Goal: Information Seeking & Learning: Learn about a topic

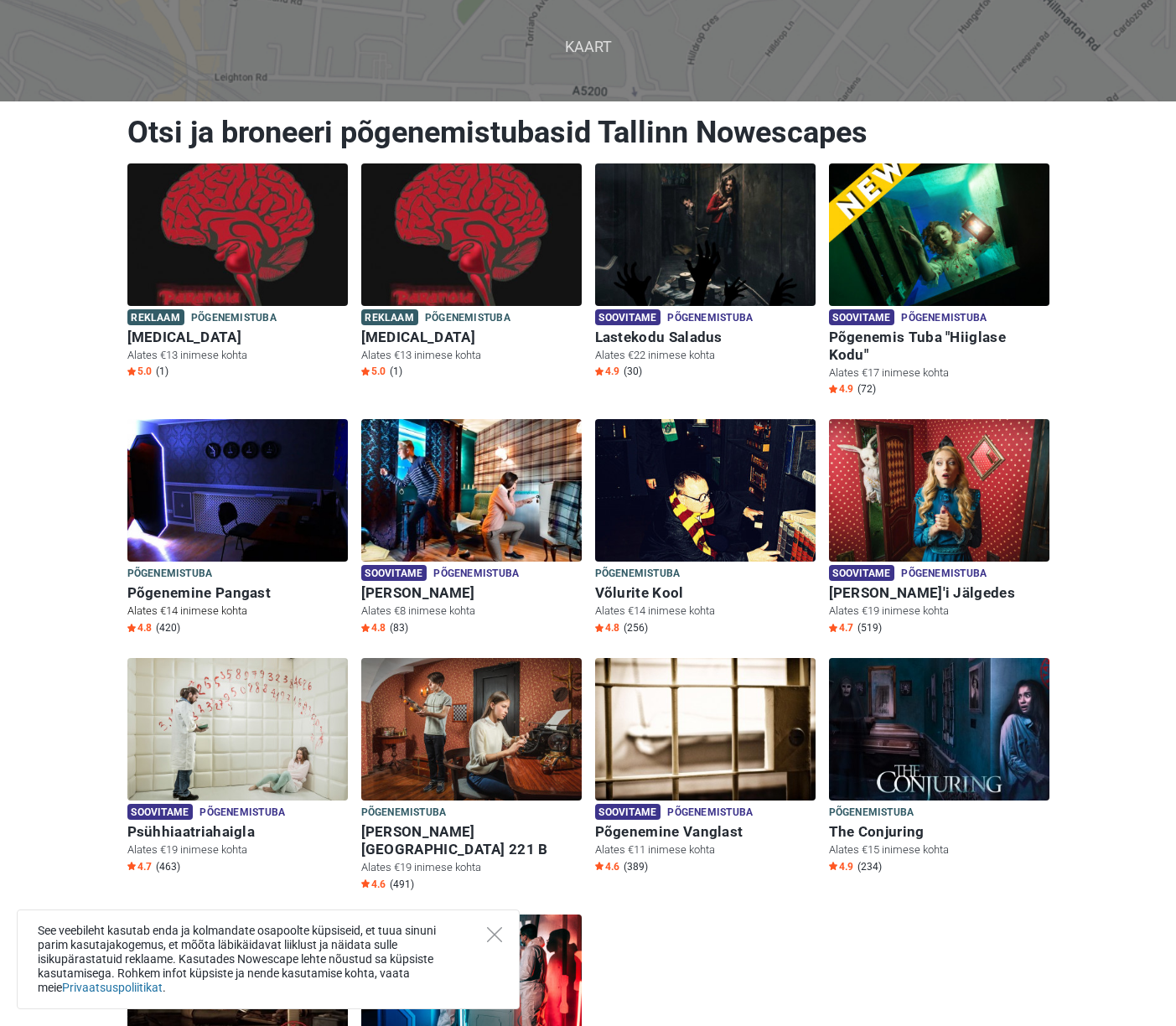
scroll to position [115, 0]
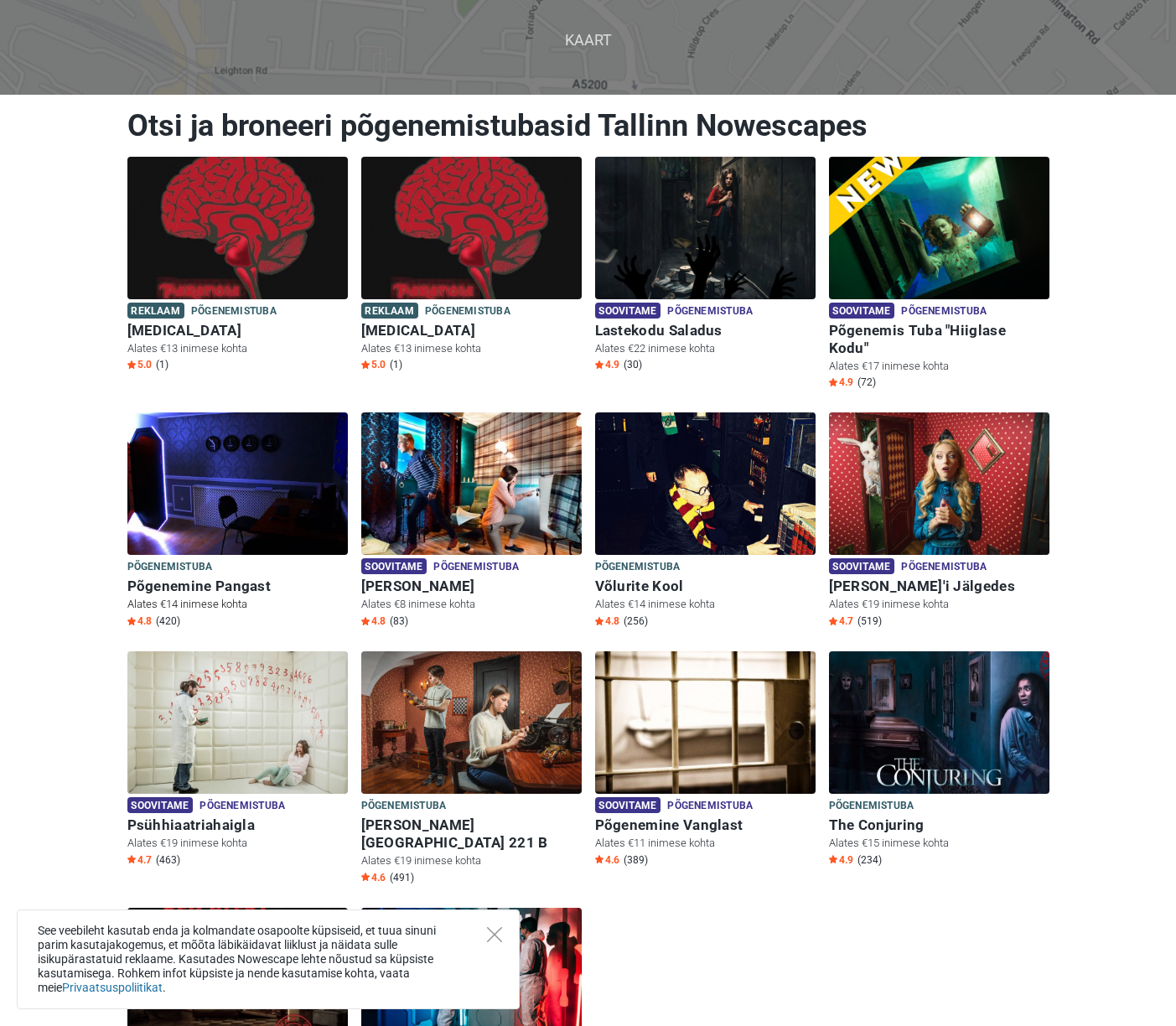
click at [259, 578] on h6 "Põgenemine Pangast" at bounding box center [237, 587] width 220 height 18
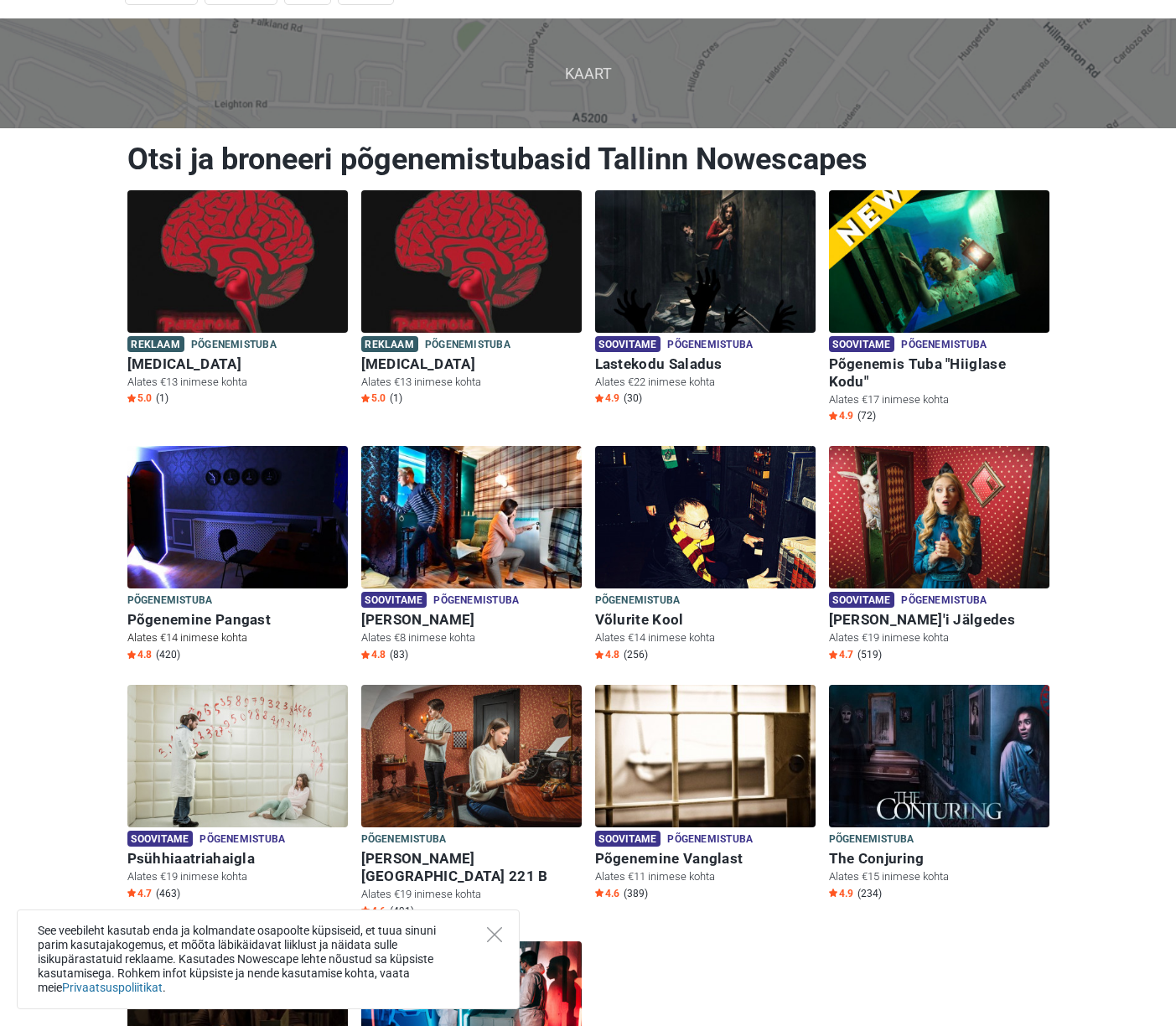
scroll to position [0, 0]
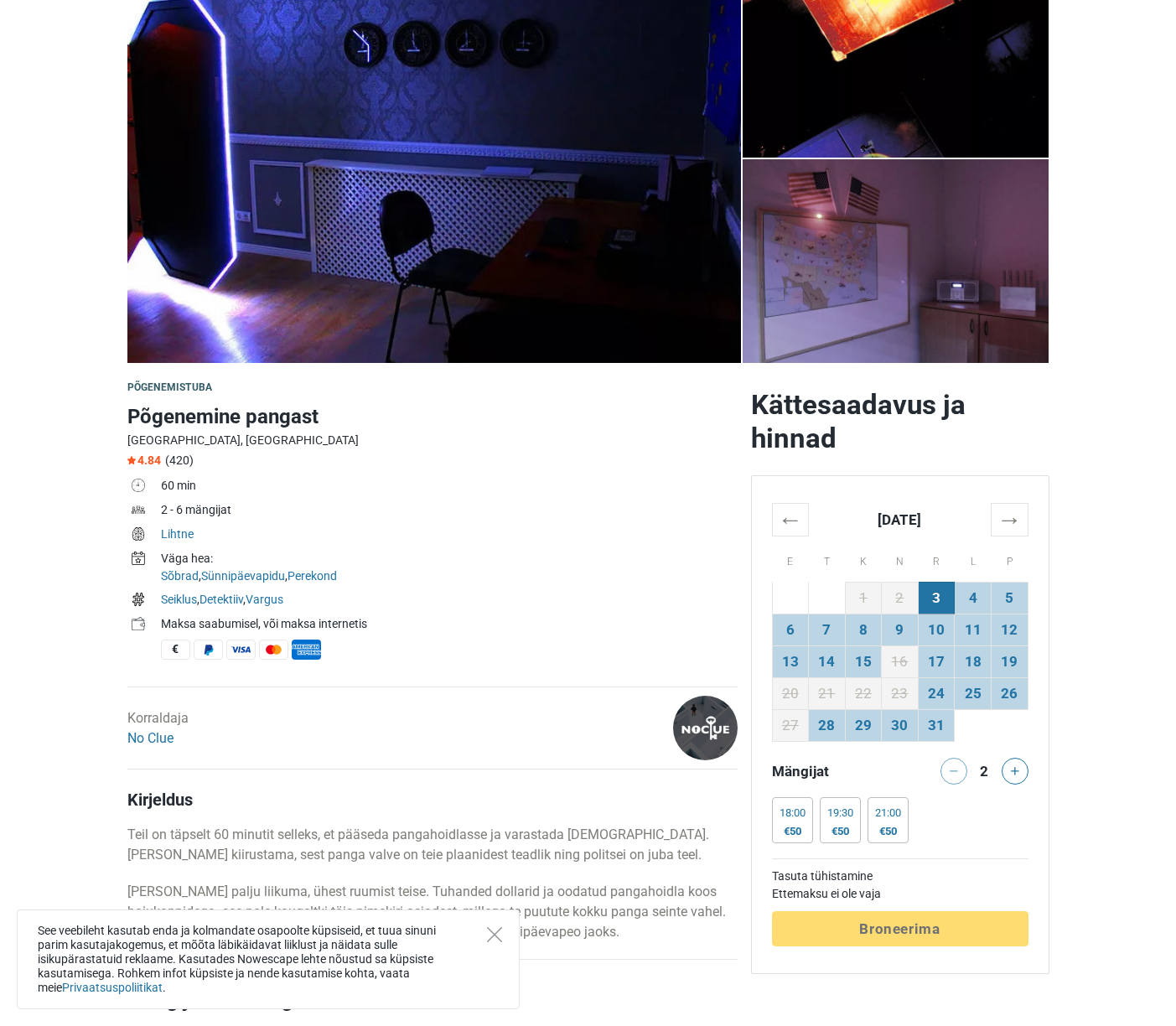
scroll to position [151, 0]
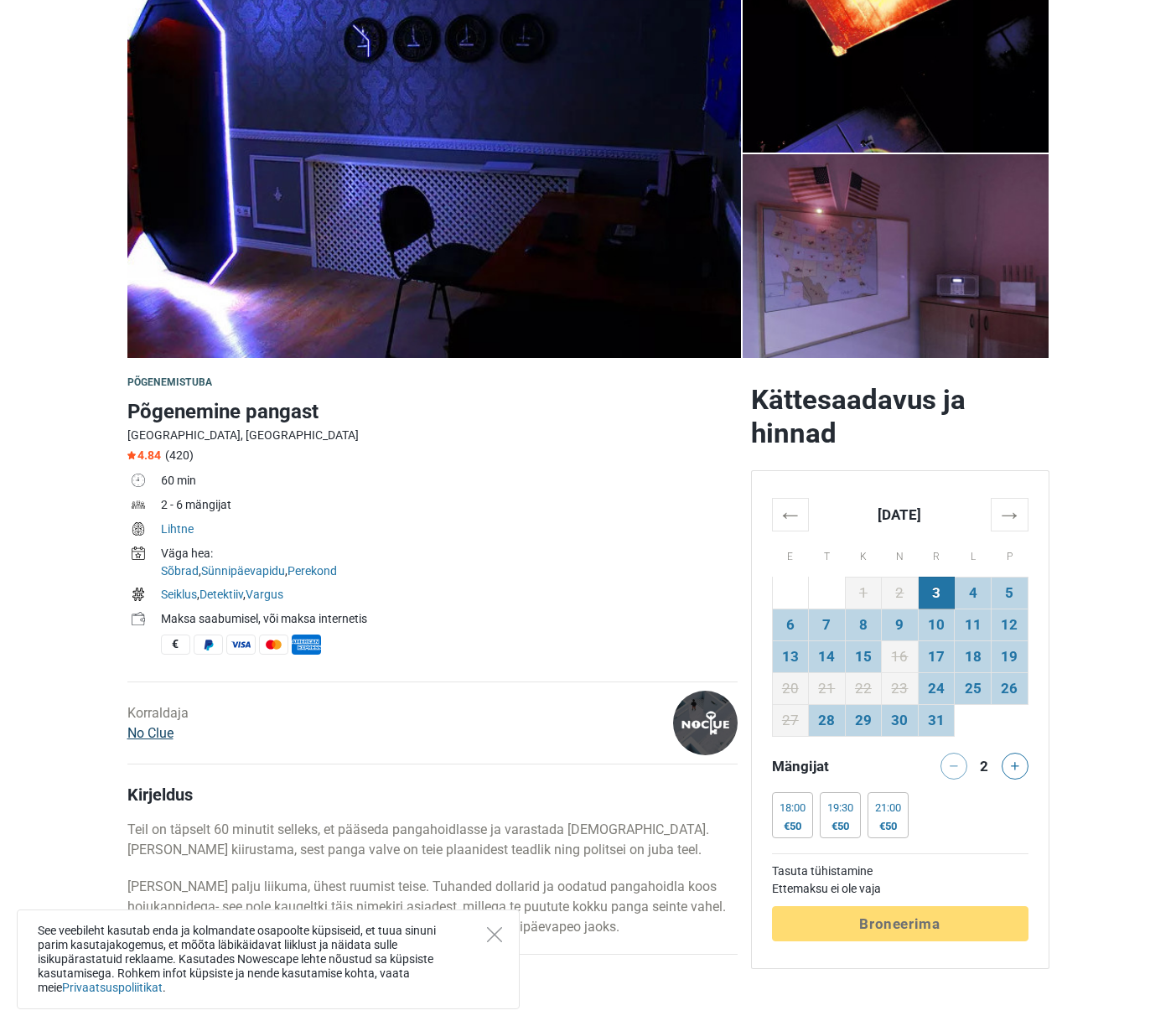
click at [164, 730] on link "No Clue" at bounding box center [150, 734] width 46 height 16
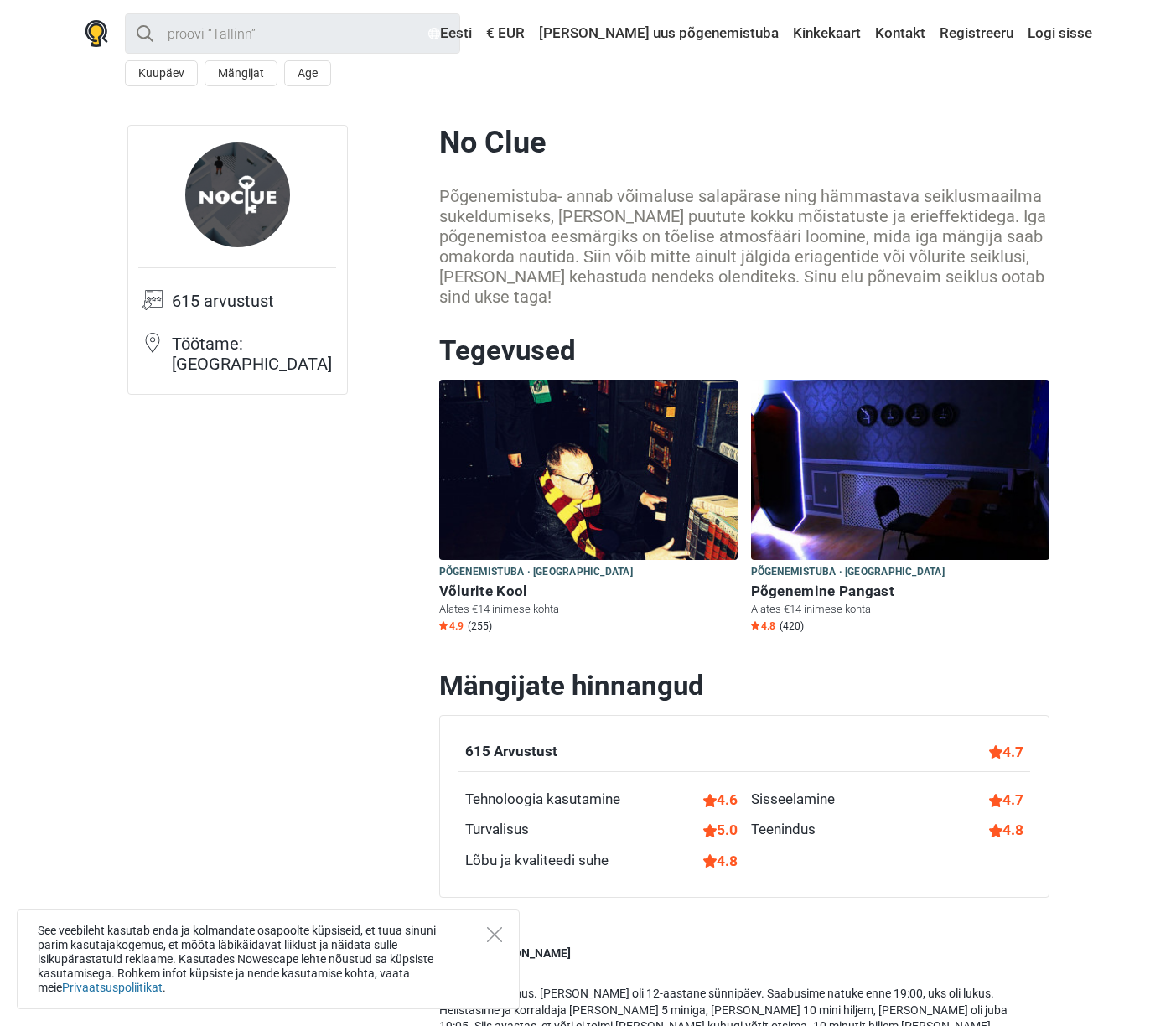
click at [520, 140] on h1 "No Clue" at bounding box center [744, 143] width 610 height 36
copy div "No Clue"
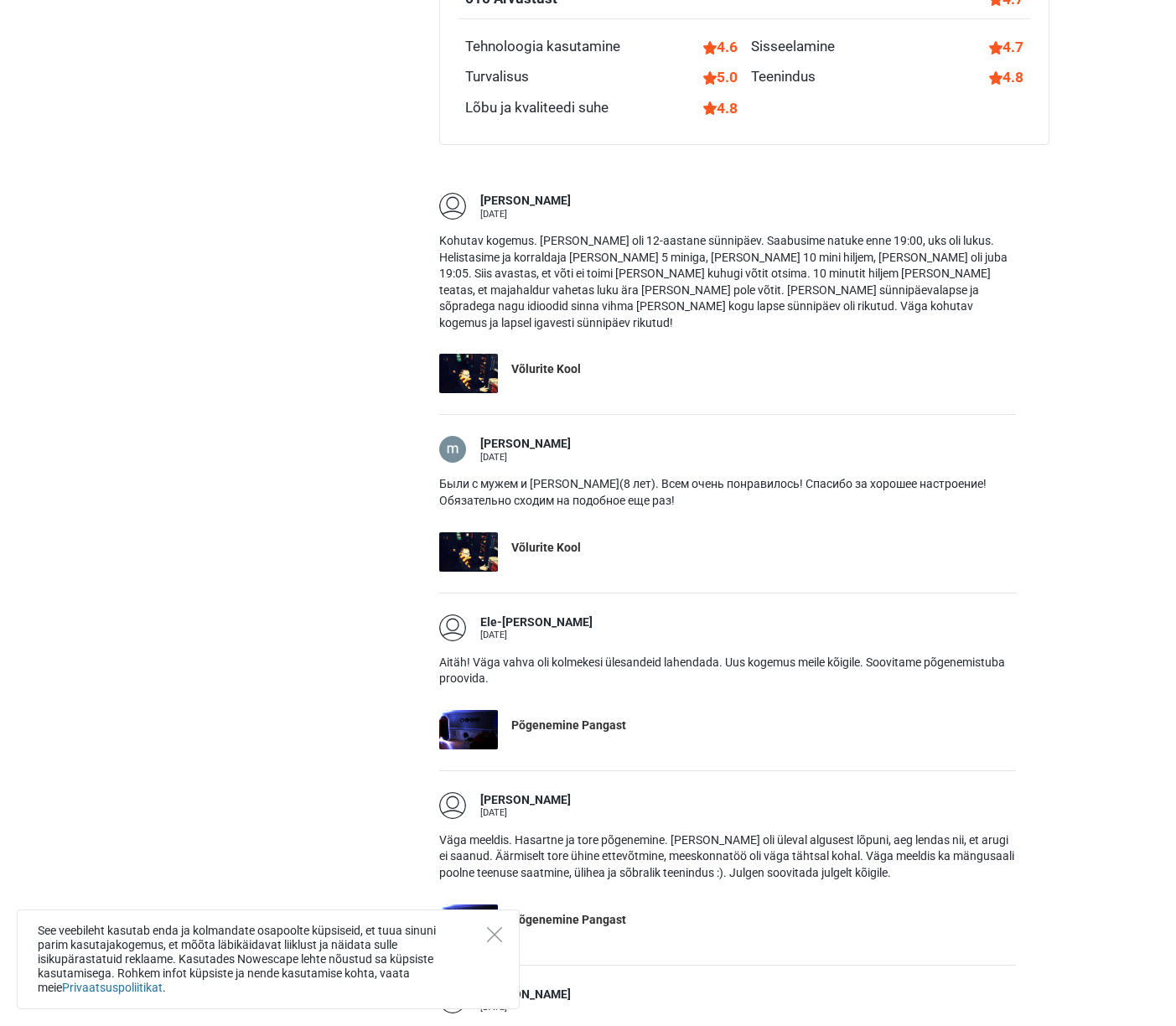
scroll to position [983, 0]
